Goal: Check status: Check status

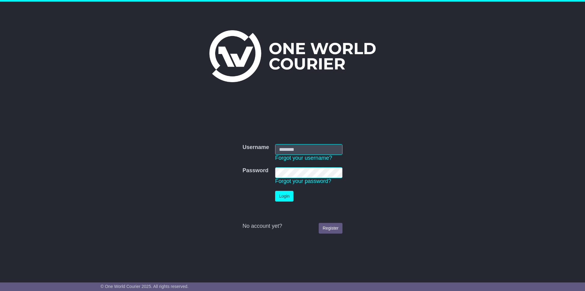
type input "**********"
click at [291, 194] on button "Login" at bounding box center [284, 196] width 18 height 11
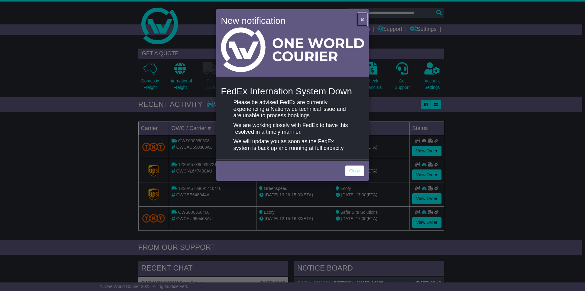
click at [361, 19] on span "×" at bounding box center [363, 19] width 4 height 7
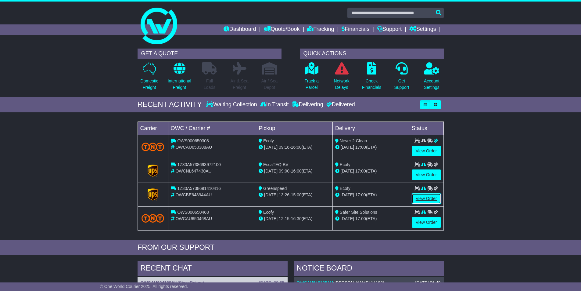
click at [426, 199] on link "View Order" at bounding box center [426, 198] width 29 height 11
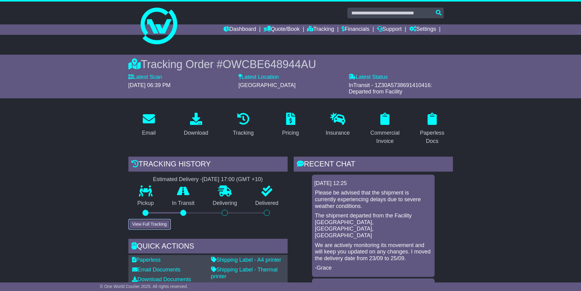
click at [155, 227] on button "View Full Tracking" at bounding box center [149, 224] width 42 height 11
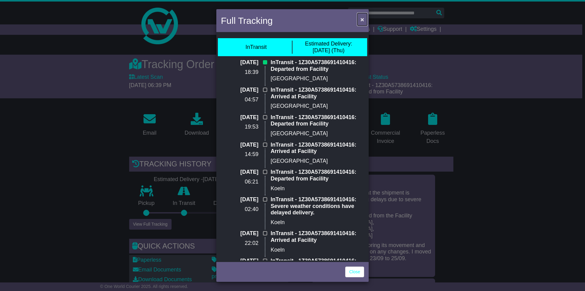
click at [362, 20] on span "×" at bounding box center [363, 19] width 4 height 7
